Goal: Task Accomplishment & Management: Manage account settings

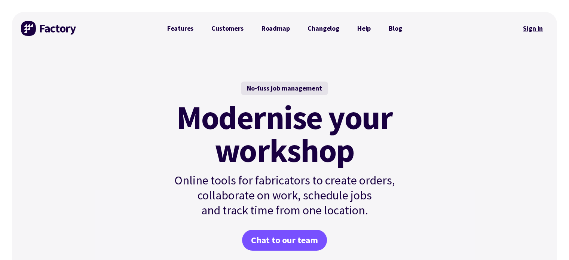
click at [527, 29] on link "Sign in" at bounding box center [533, 28] width 30 height 17
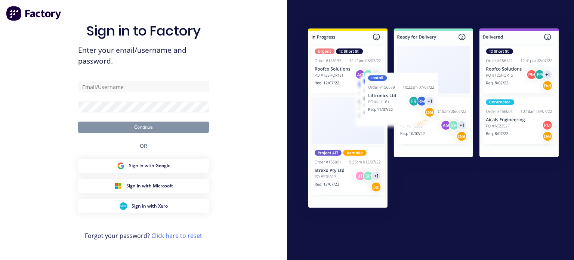
drag, startPoint x: 129, startPoint y: 94, endPoint x: 135, endPoint y: 79, distance: 16.7
click at [135, 79] on div "Sign in to Factory Enter your email/username and password. Continue OR Sign in …" at bounding box center [143, 137] width 131 height 233
click at [132, 86] on input "text" at bounding box center [143, 86] width 131 height 11
